Goal: Communication & Community: Answer question/provide support

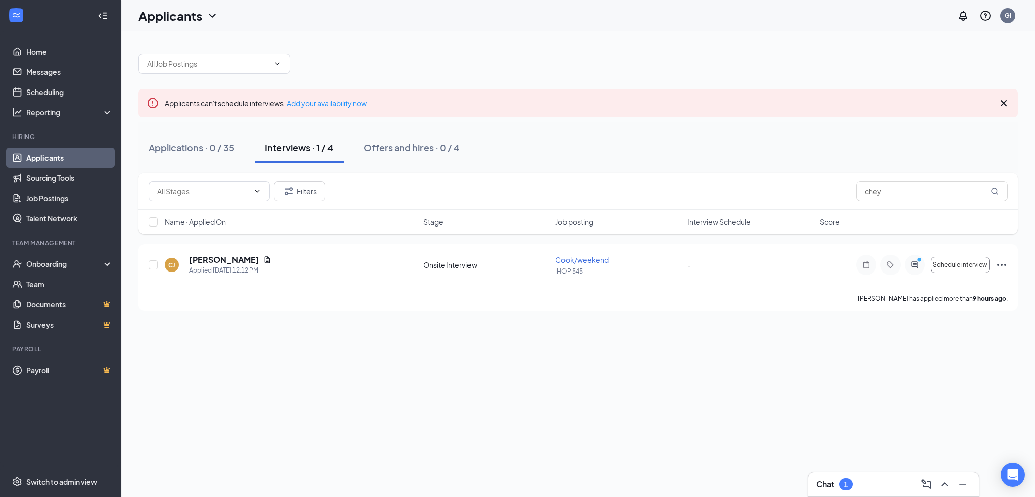
click at [908, 487] on div "Chat 1" at bounding box center [893, 484] width 155 height 16
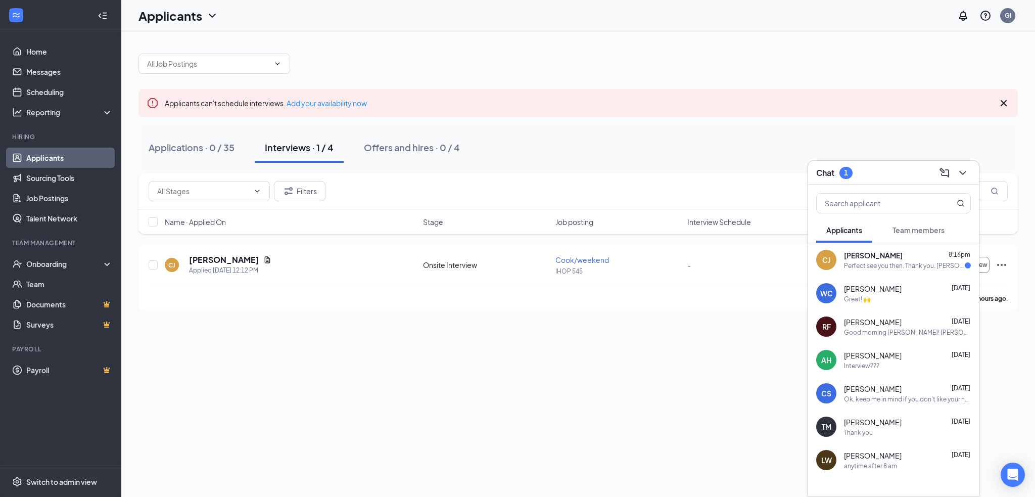
click at [847, 261] on div "Perfect see you then. Thank you. [PERSON_NAME] be interviewing with you or do i…" at bounding box center [904, 265] width 121 height 9
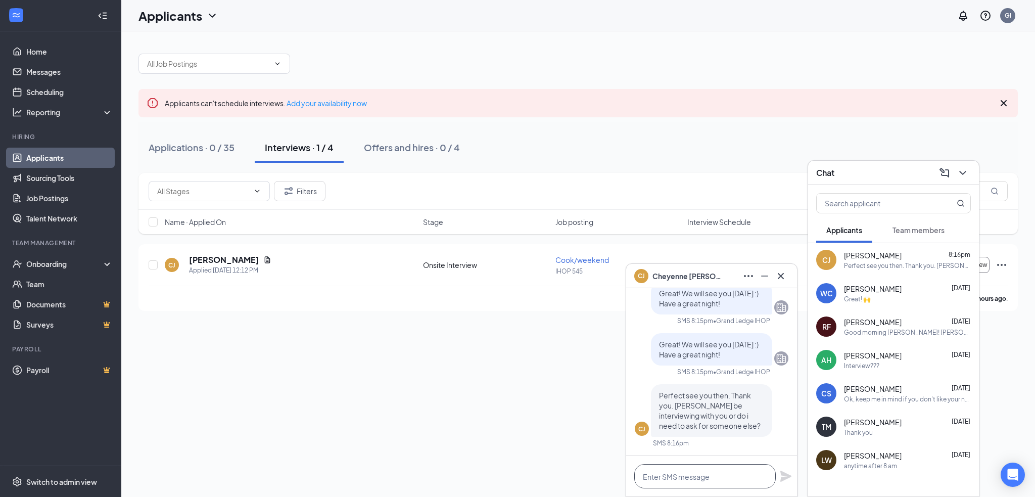
click at [708, 473] on textarea at bounding box center [705, 476] width 142 height 24
click at [663, 482] on textarea "I beli" at bounding box center [705, 476] width 142 height 24
type textarea "I"
click at [706, 476] on textarea "You will be meeting [PERSON_NAME] our GM :)" at bounding box center [705, 476] width 142 height 24
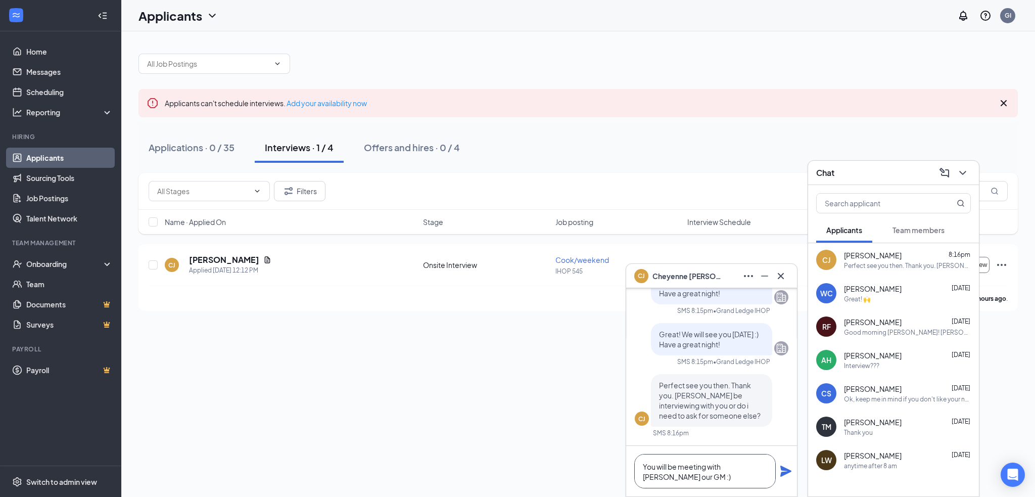
click at [686, 475] on textarea "You will be meeting with [PERSON_NAME] our GM :)" at bounding box center [705, 471] width 142 height 34
type textarea "You will be meeting with [PERSON_NAME] our GM :) Best of luck!"
click at [785, 471] on icon "Plane" at bounding box center [786, 471] width 11 height 11
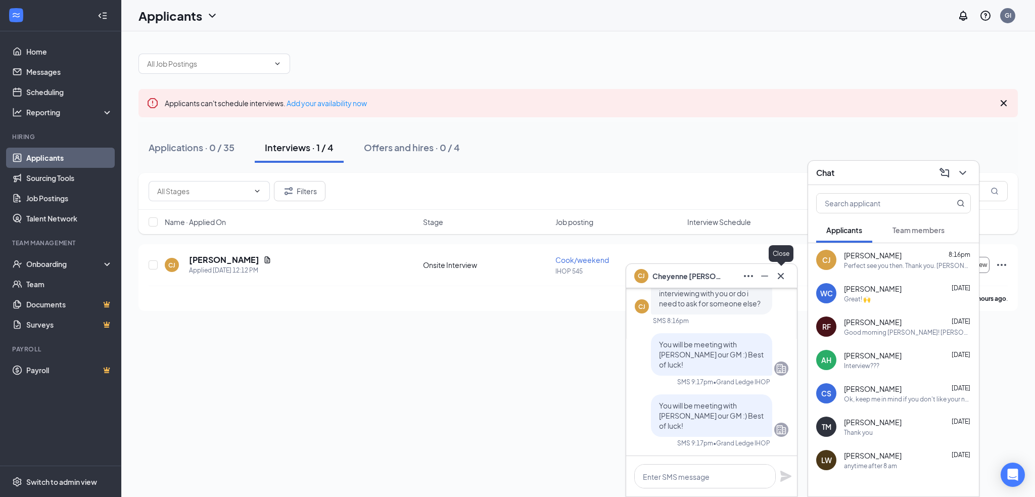
click at [784, 278] on icon "Cross" at bounding box center [781, 275] width 6 height 6
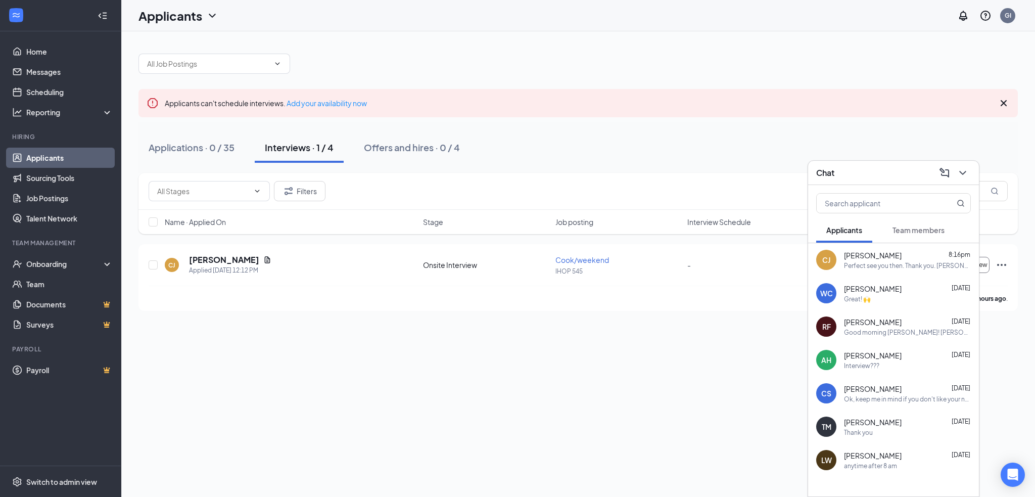
click at [908, 260] on div "[PERSON_NAME] 8:16pm" at bounding box center [907, 255] width 127 height 10
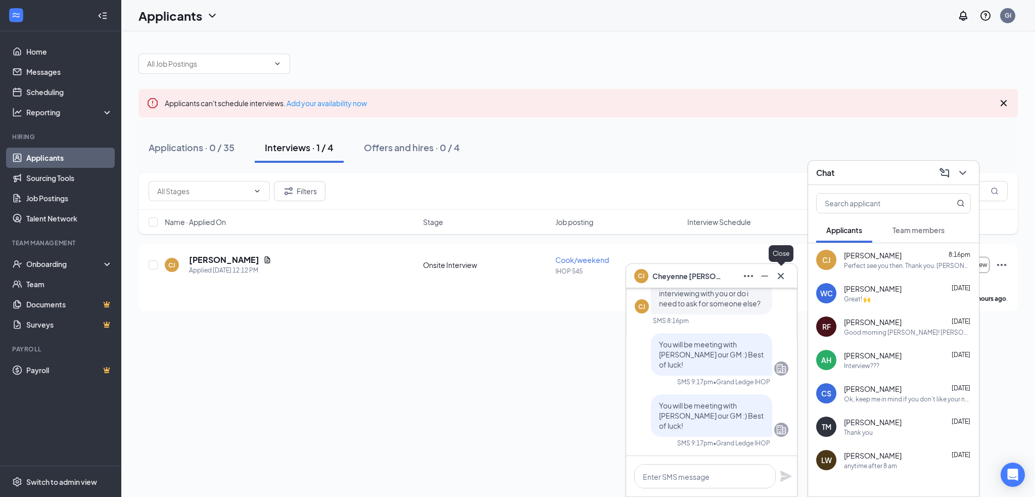
click at [778, 281] on icon "Cross" at bounding box center [781, 276] width 12 height 12
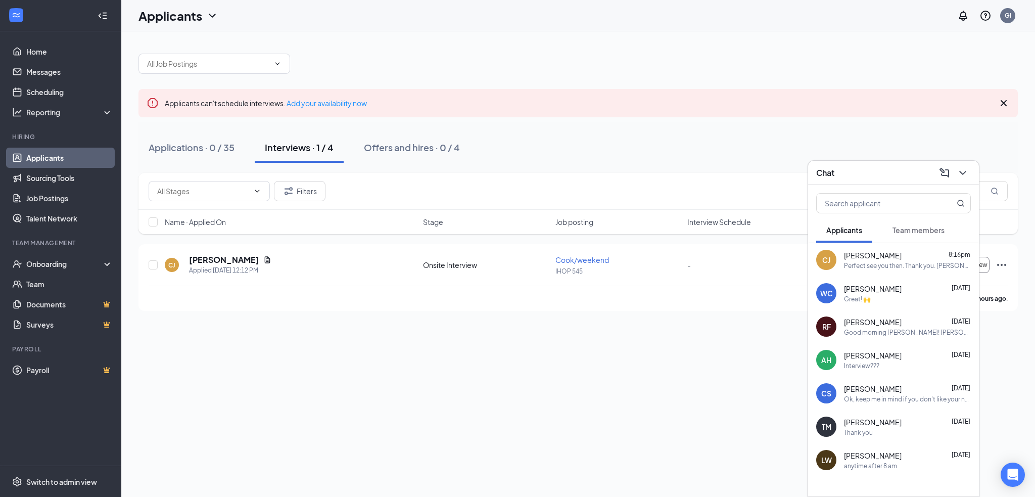
click at [973, 177] on div "Chat" at bounding box center [893, 173] width 171 height 24
